Goal: Download file/media

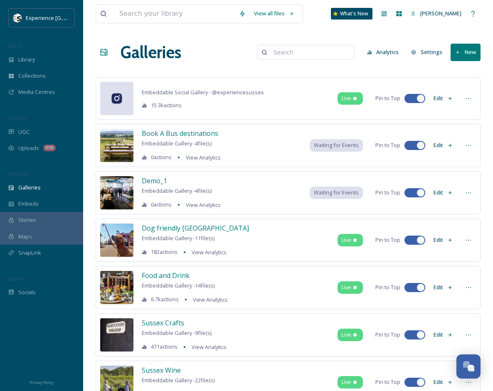
click at [288, 94] on div "Embeddable Social Gallery - @ experiencesussex 15.3k actions Live Pin to Top Ed…" at bounding box center [288, 98] width 385 height 42
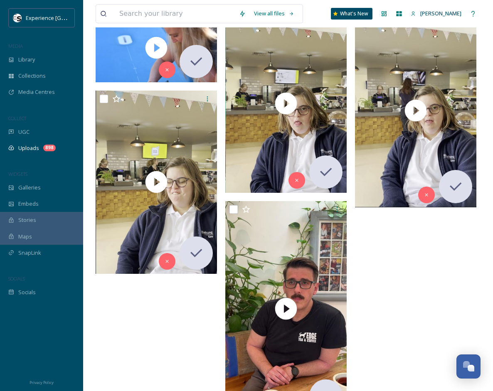
scroll to position [196, 0]
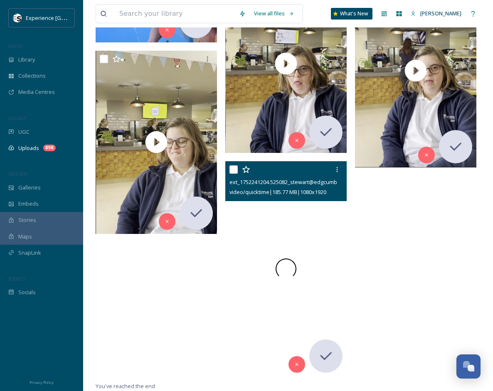
click at [307, 221] on div at bounding box center [285, 269] width 121 height 216
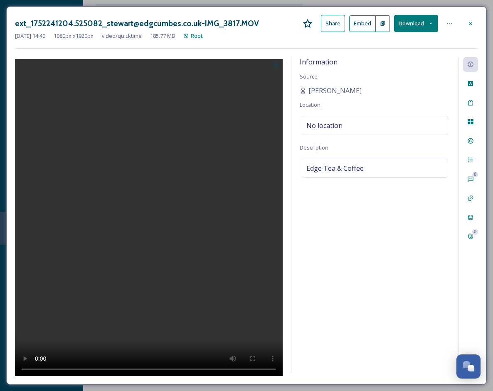
click at [411, 25] on button "Download" at bounding box center [416, 23] width 44 height 17
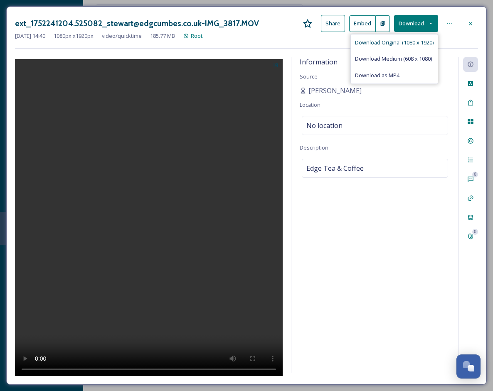
click at [383, 44] on span "Download Original (1080 x 1920)" at bounding box center [394, 43] width 78 height 8
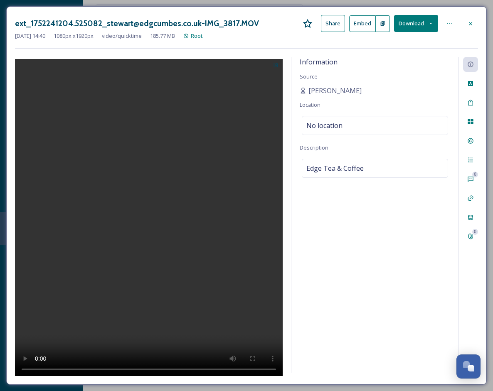
click at [470, 23] on icon at bounding box center [469, 23] width 3 height 3
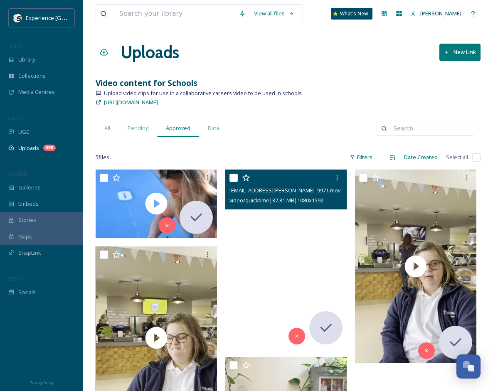
click at [313, 245] on video "ext_1753702822.201922_samantha.smithson@experiencesussex.com-IMG_9971.mov" at bounding box center [285, 258] width 121 height 179
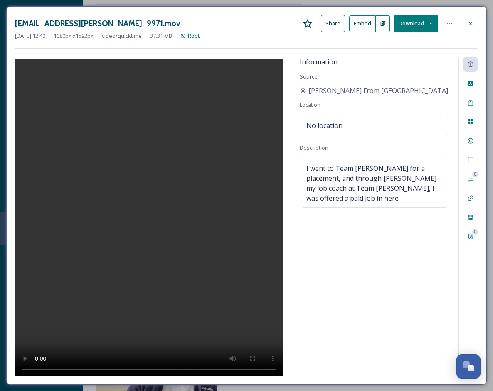
click at [471, 22] on icon at bounding box center [470, 23] width 7 height 7
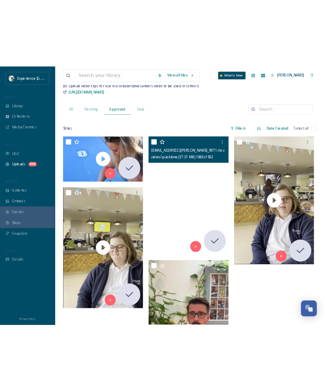
scroll to position [65, 0]
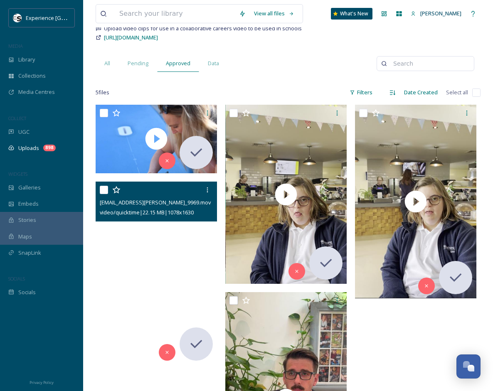
click at [189, 271] on video "ext_1753701871.659067_samantha.smithson@experiencesussex.com-IMG_9969.mov" at bounding box center [156, 273] width 121 height 184
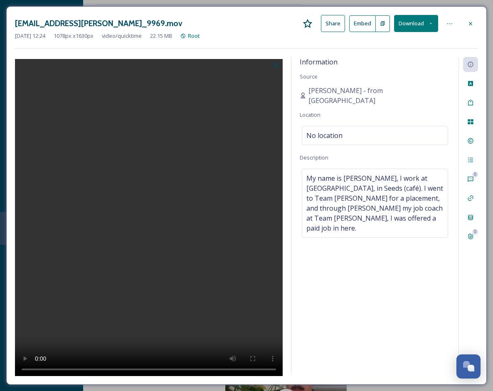
click at [431, 22] on icon at bounding box center [430, 23] width 5 height 5
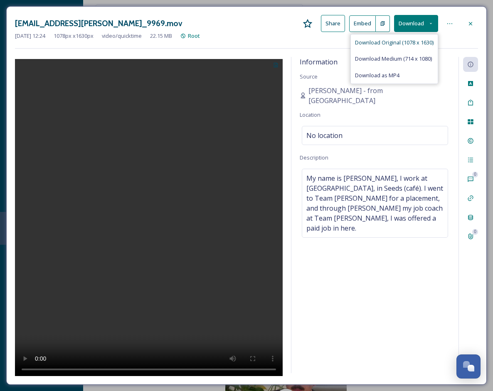
click at [400, 44] on span "Download Original (1078 x 1630)" at bounding box center [394, 43] width 78 height 8
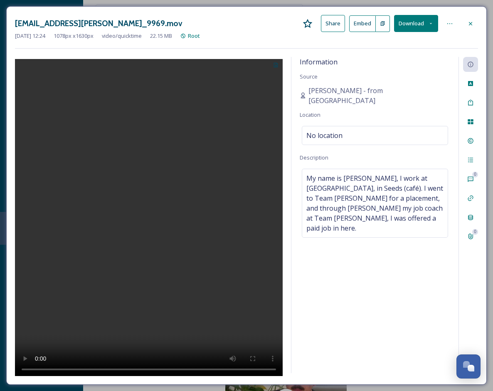
click at [467, 24] on icon at bounding box center [470, 23] width 7 height 7
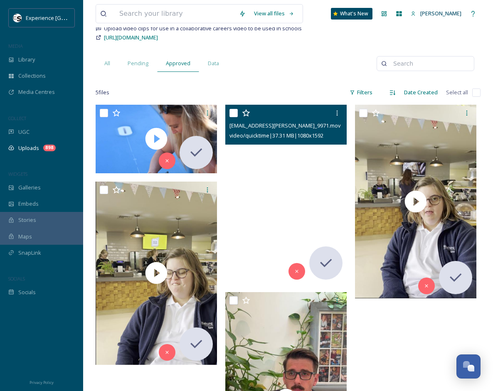
click at [299, 172] on video "ext_1753702822.201922_samantha.smithson@experiencesussex.com-IMG_9971.mov" at bounding box center [285, 194] width 121 height 179
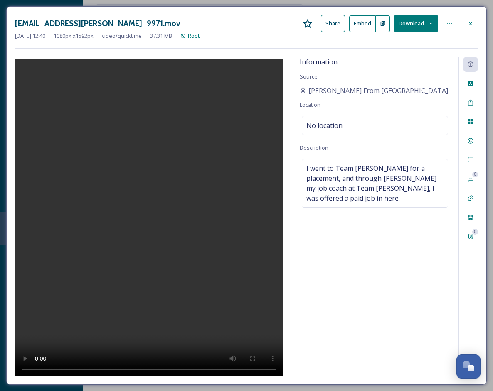
click at [430, 24] on icon at bounding box center [430, 23] width 5 height 5
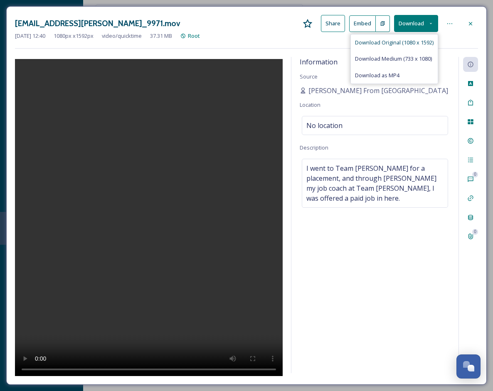
click at [414, 42] on span "Download Original (1080 x 1592)" at bounding box center [394, 43] width 78 height 8
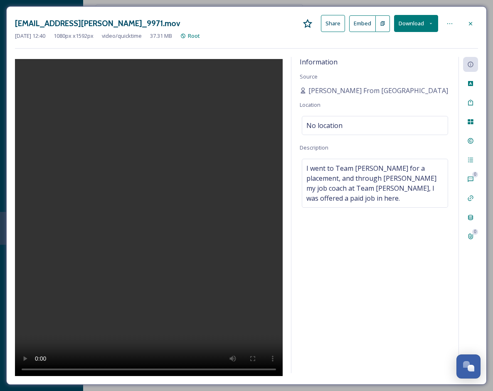
click at [470, 23] on icon at bounding box center [469, 23] width 3 height 3
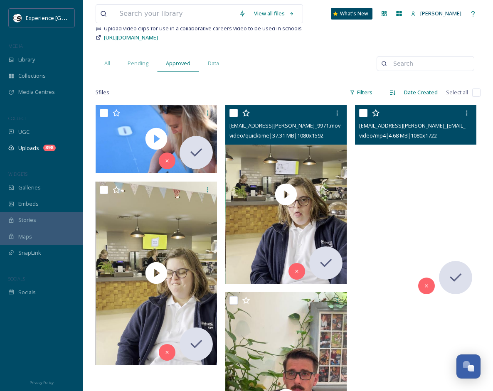
click at [418, 160] on video "ext_1753701889.258613_samantha.smithson@experiencesussex.com-ext_1753260761.132…" at bounding box center [415, 202] width 121 height 194
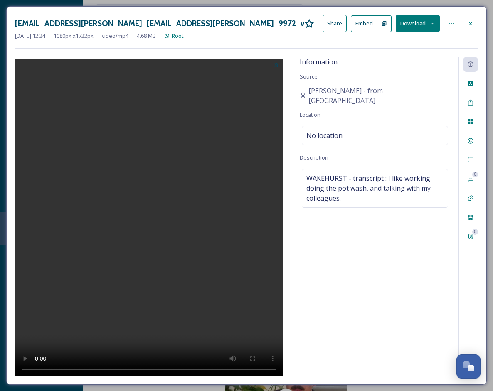
click at [432, 22] on icon at bounding box center [431, 23] width 5 height 5
click at [409, 42] on span "Download Original (1080 x 1722)" at bounding box center [395, 43] width 78 height 8
click at [471, 23] on icon at bounding box center [470, 23] width 7 height 7
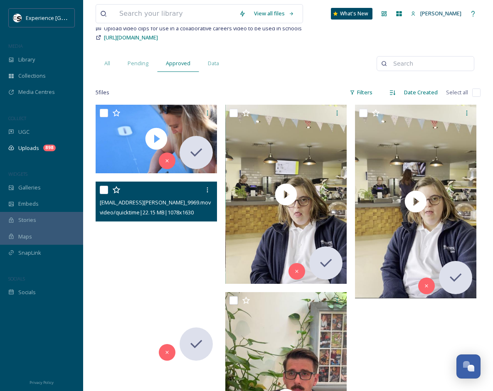
click at [187, 234] on video "ext_1753701871.659067_samantha.smithson@experiencesussex.com-IMG_9969.mov" at bounding box center [156, 273] width 121 height 184
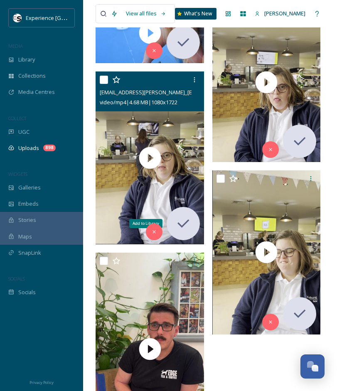
scroll to position [167, 0]
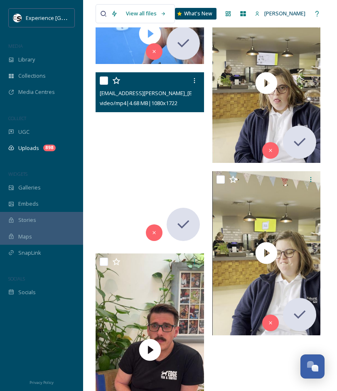
click at [187, 180] on video "ext_1753701889.258613_samantha.smithson@experiencesussex.com-ext_1753260761.132…" at bounding box center [150, 158] width 108 height 173
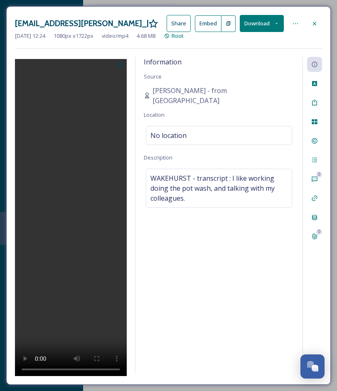
click at [317, 24] on icon at bounding box center [314, 23] width 7 height 7
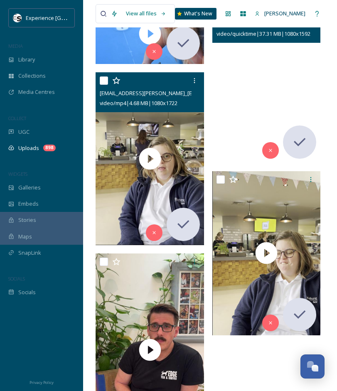
click at [287, 94] on video "ext_1753702822.201922_samantha.smithson@experiencesussex.com-IMG_9971.mov" at bounding box center [266, 83] width 108 height 160
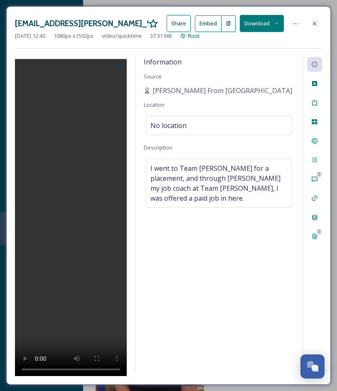
click at [315, 25] on icon at bounding box center [314, 23] width 7 height 7
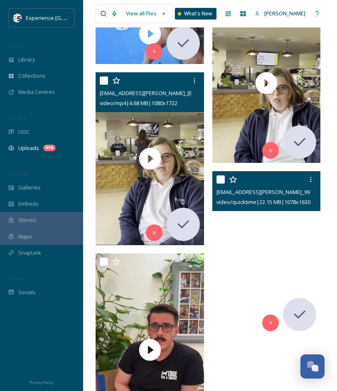
click at [237, 249] on video "ext_1753701871.659067_samantha.smithson@experiencesussex.com-IMG_9969.mov" at bounding box center [266, 253] width 108 height 164
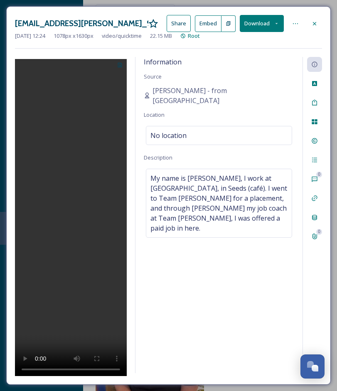
click at [315, 25] on icon at bounding box center [314, 23] width 7 height 7
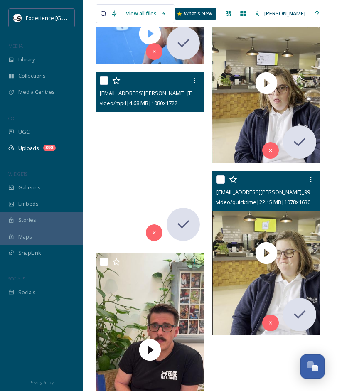
click at [181, 119] on video "ext_1753701889.258613_samantha.smithson@experiencesussex.com-ext_1753260761.132…" at bounding box center [150, 158] width 108 height 173
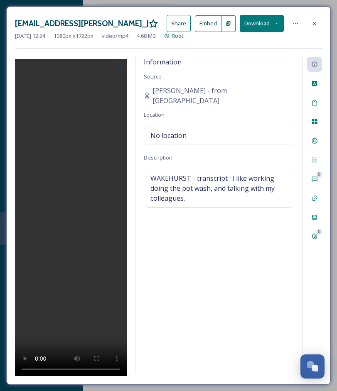
click at [313, 25] on icon at bounding box center [314, 23] width 7 height 7
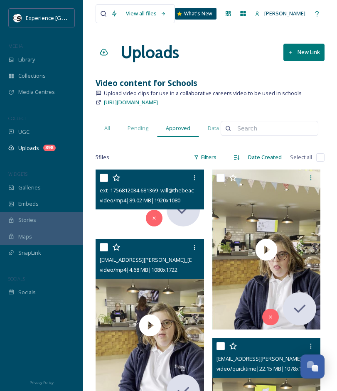
click at [108, 218] on div at bounding box center [150, 199] width 108 height 61
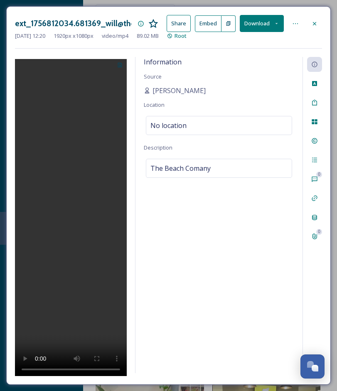
click at [275, 22] on icon at bounding box center [276, 23] width 5 height 5
click at [255, 42] on span "Download Original (1920 x 1080)" at bounding box center [240, 43] width 78 height 8
